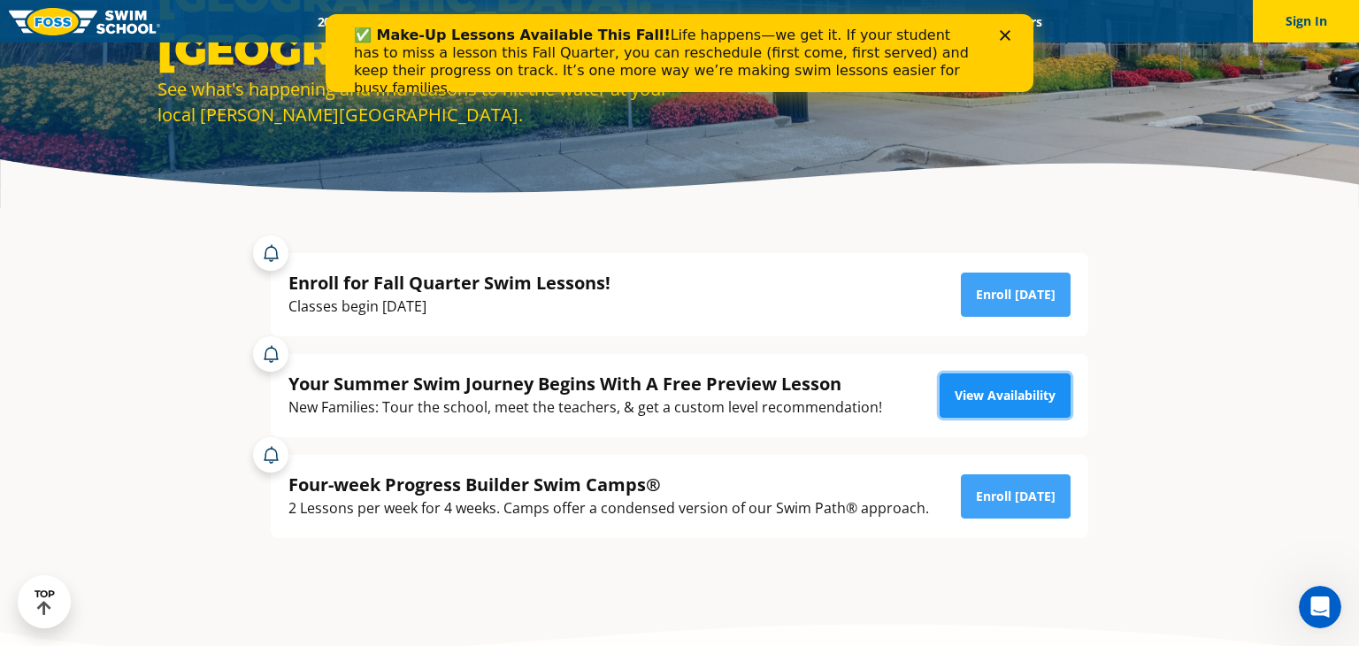
click at [1020, 393] on link "View Availability" at bounding box center [1005, 395] width 131 height 44
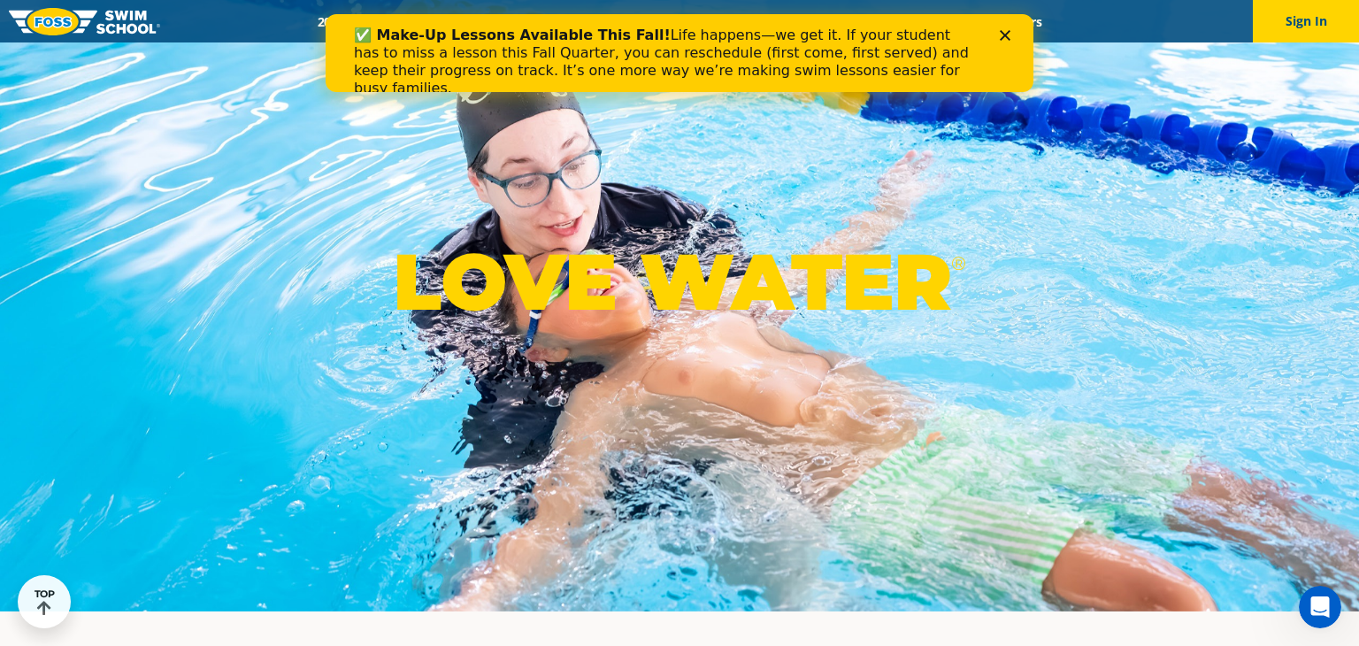
scroll to position [14, 0]
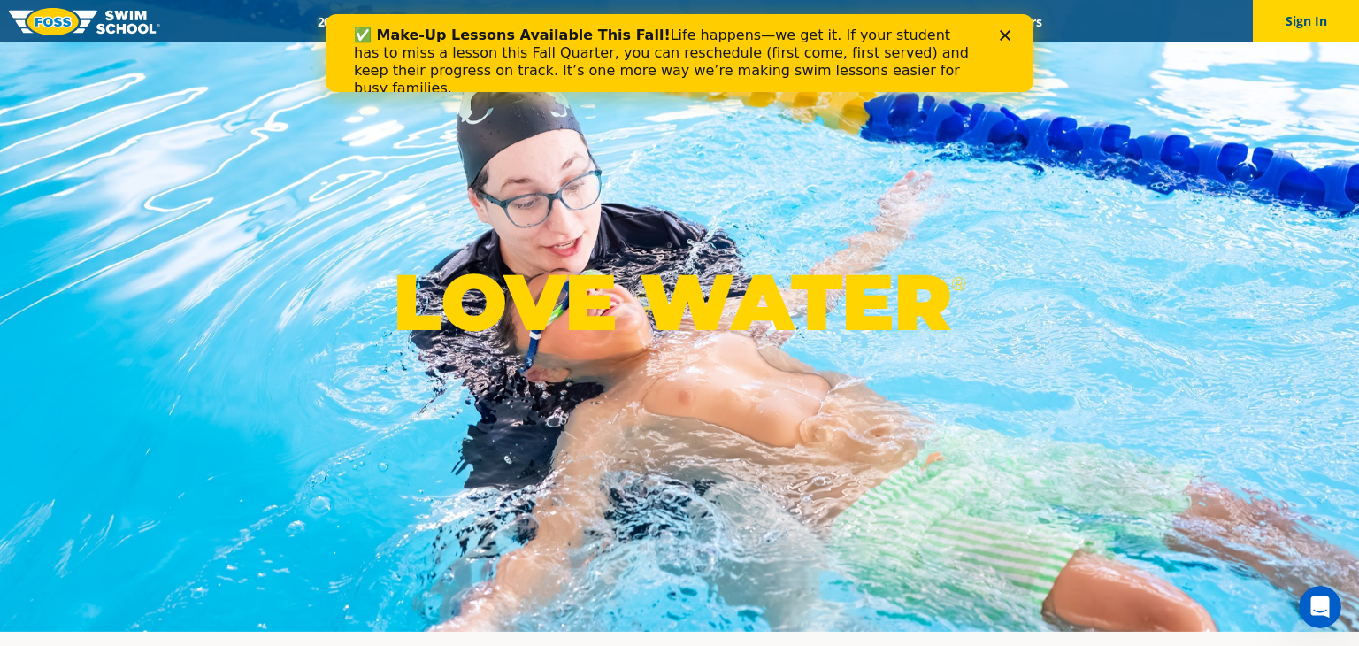
click at [1006, 30] on icon "Close" at bounding box center [1005, 35] width 11 height 11
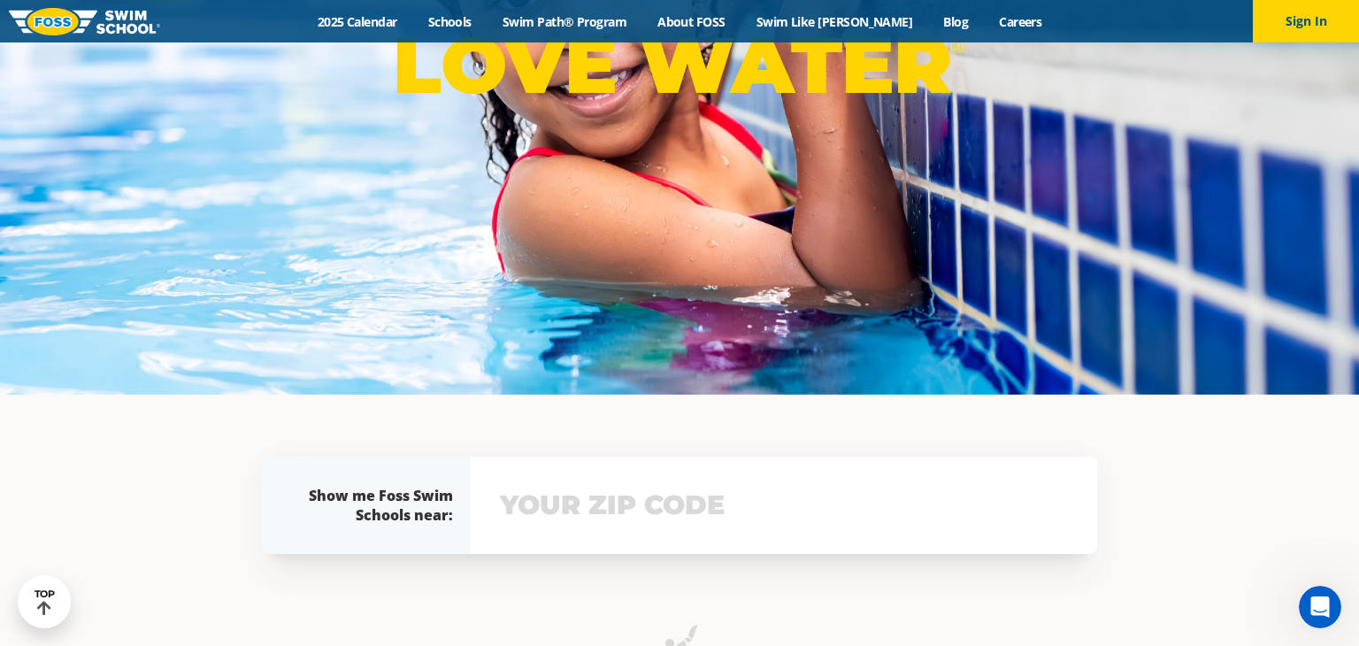
scroll to position [0, 0]
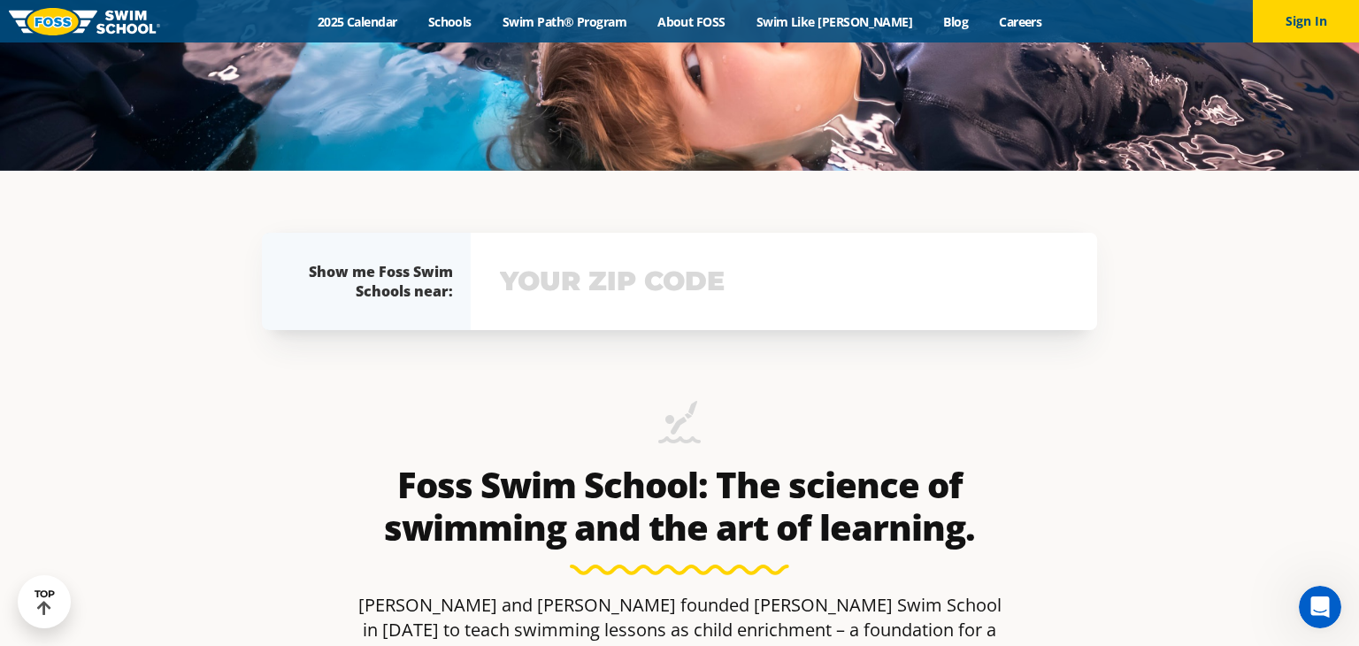
click at [600, 276] on input "text" at bounding box center [783, 281] width 577 height 51
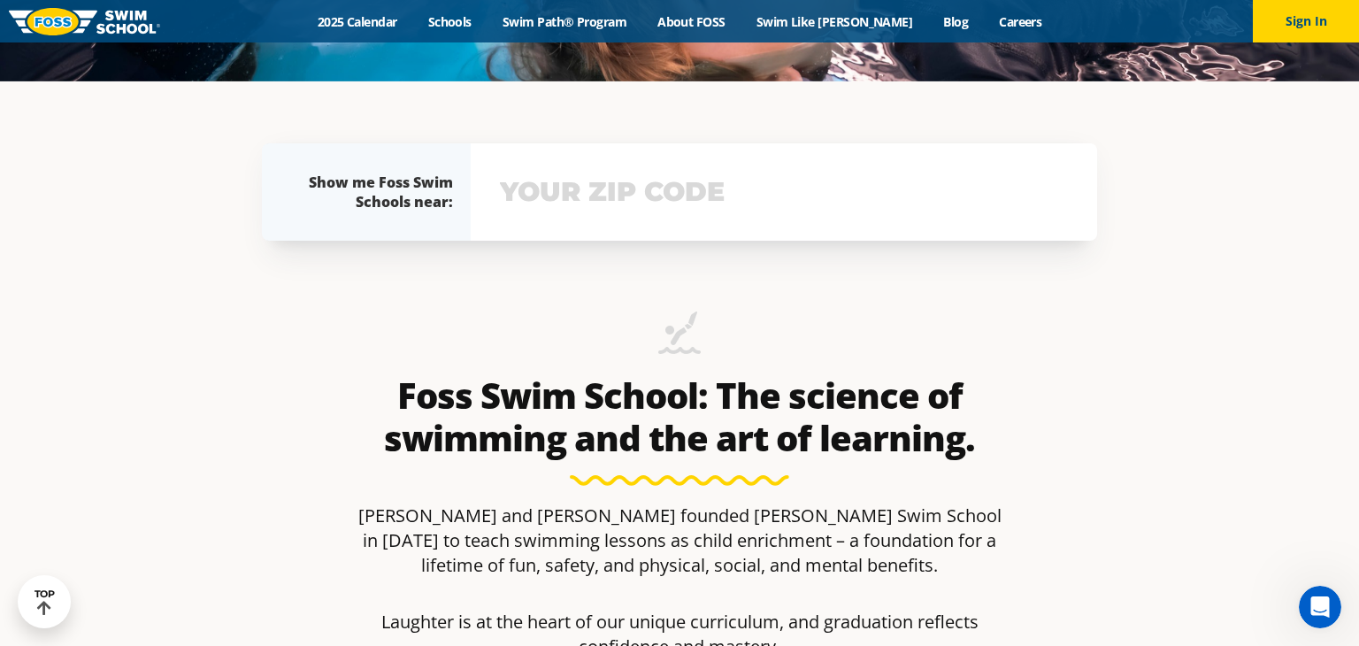
scroll to position [619, 0]
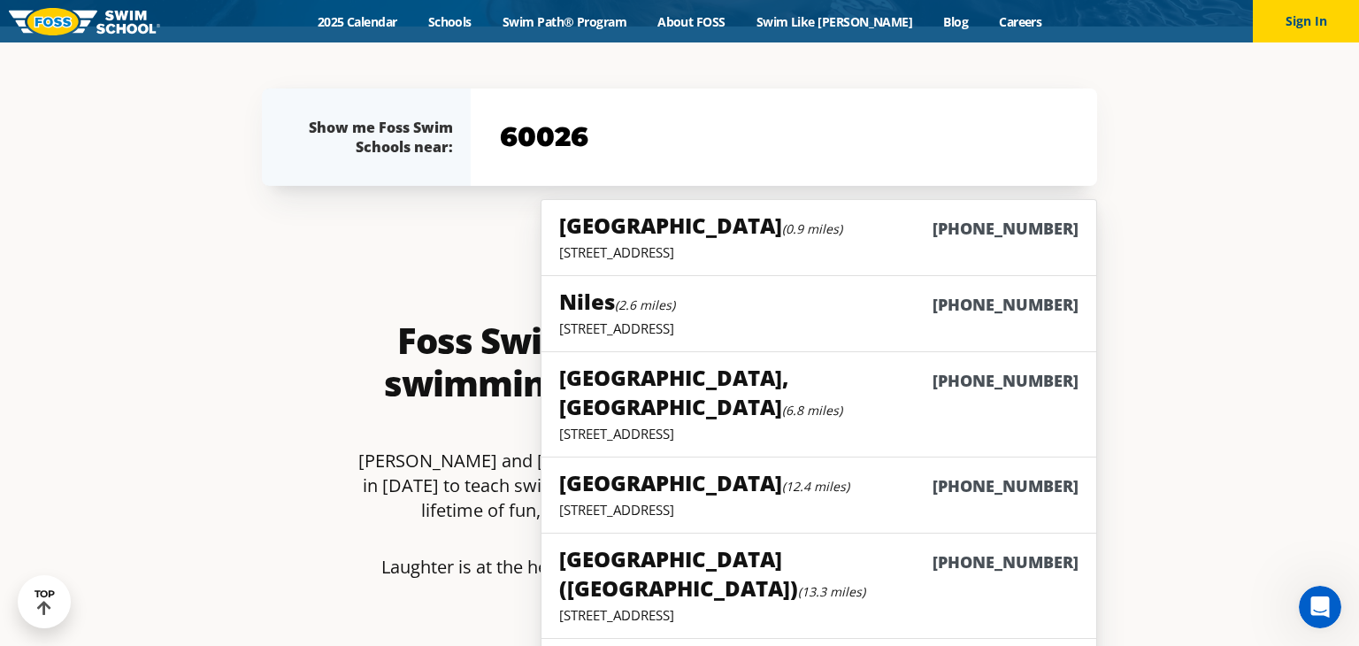
type input "60026"
click at [652, 259] on p "2331 Willow Road, Glenview, IL 60025" at bounding box center [818, 252] width 519 height 18
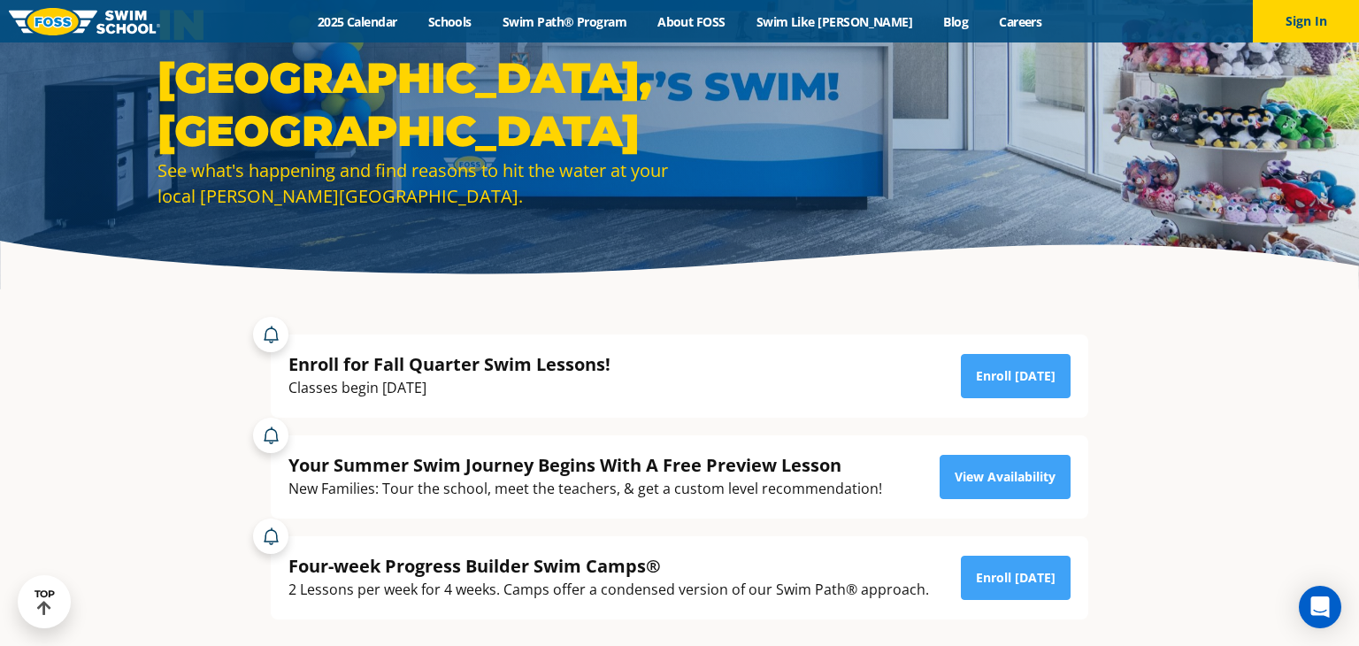
scroll to position [164, 0]
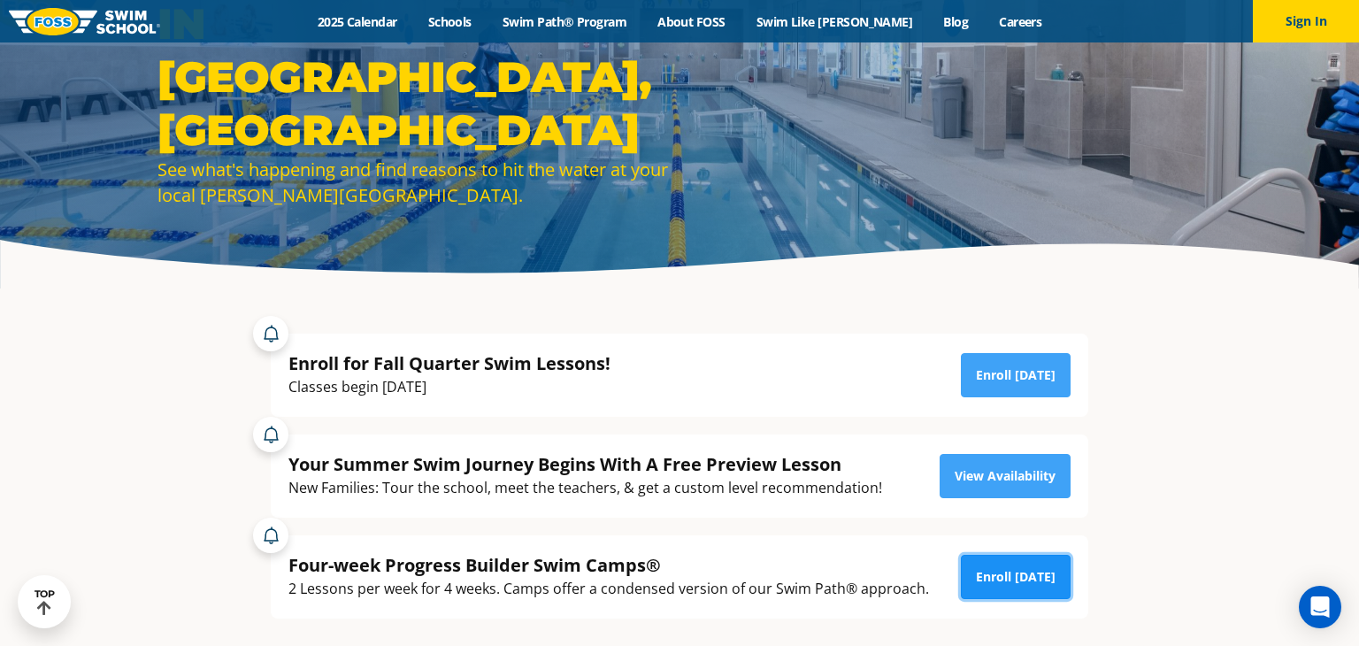
click at [1031, 584] on link "Enroll [DATE]" at bounding box center [1016, 577] width 110 height 44
